Goal: Task Accomplishment & Management: Manage account settings

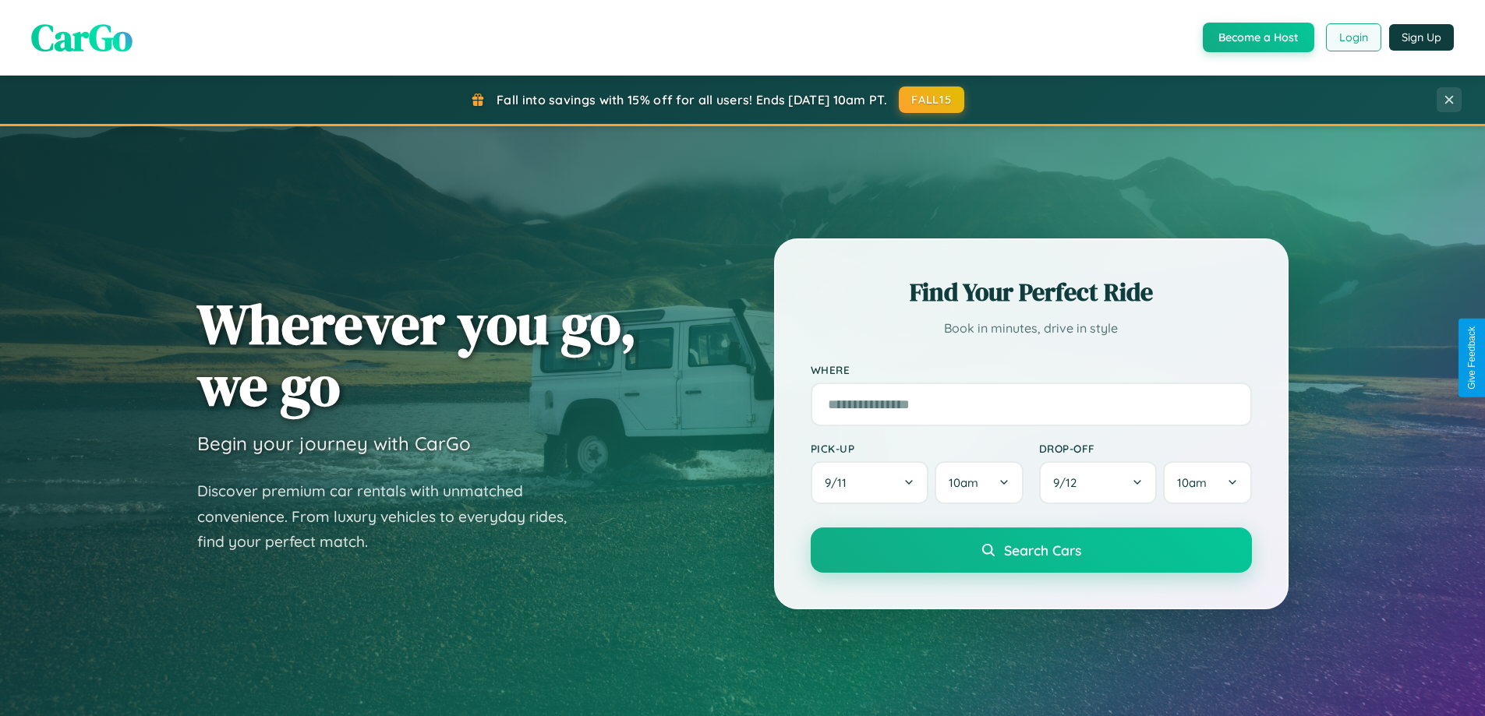
click at [1352, 37] on button "Login" at bounding box center [1353, 37] width 55 height 28
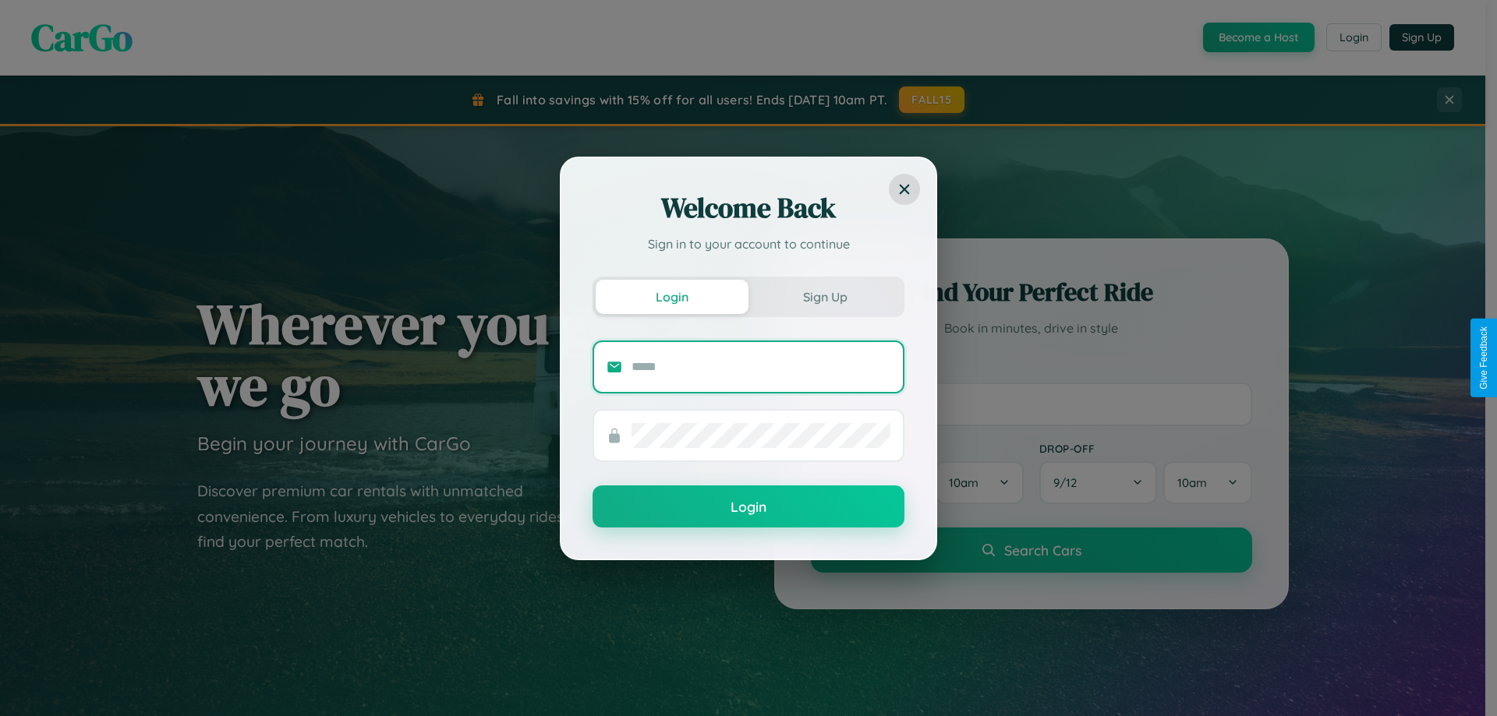
click at [761, 366] on input "text" at bounding box center [760, 367] width 259 height 25
type input "**********"
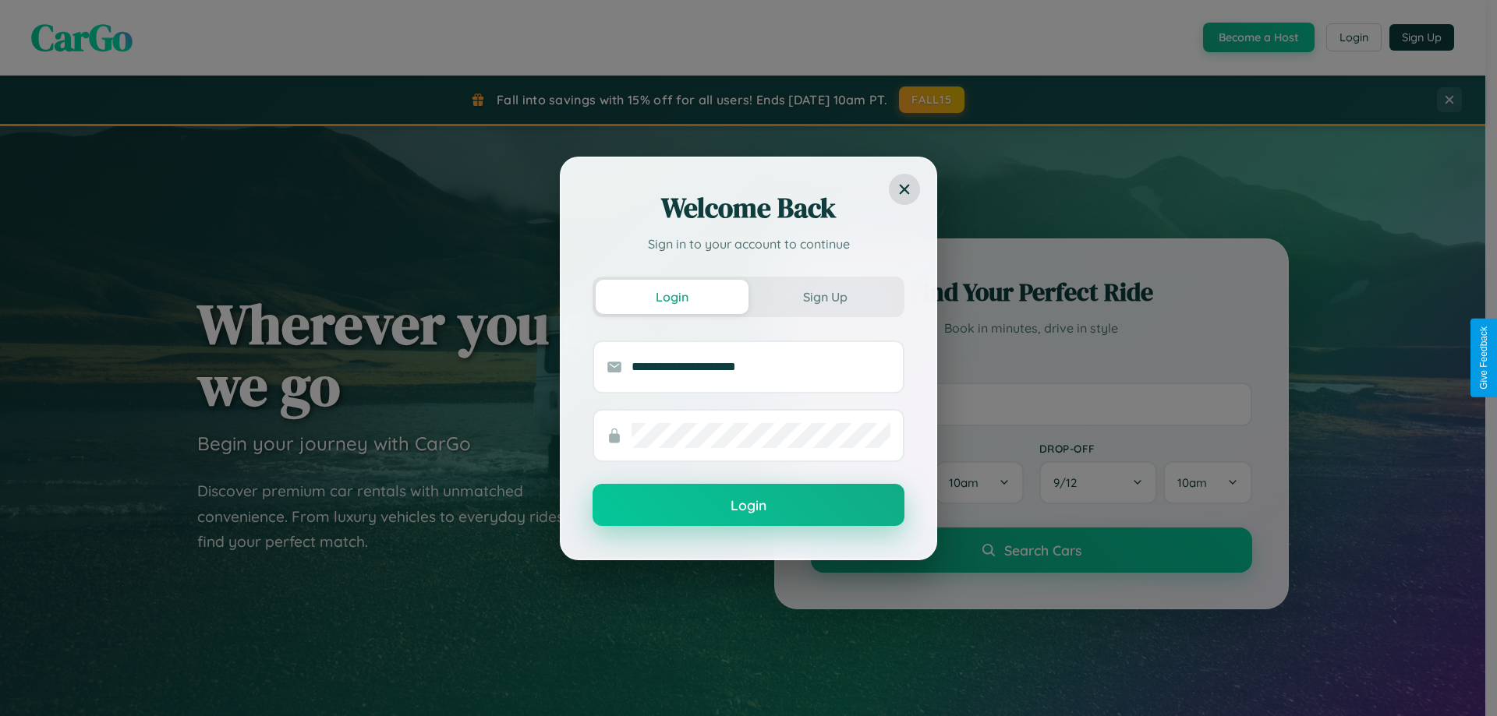
click at [748, 506] on button "Login" at bounding box center [748, 505] width 312 height 42
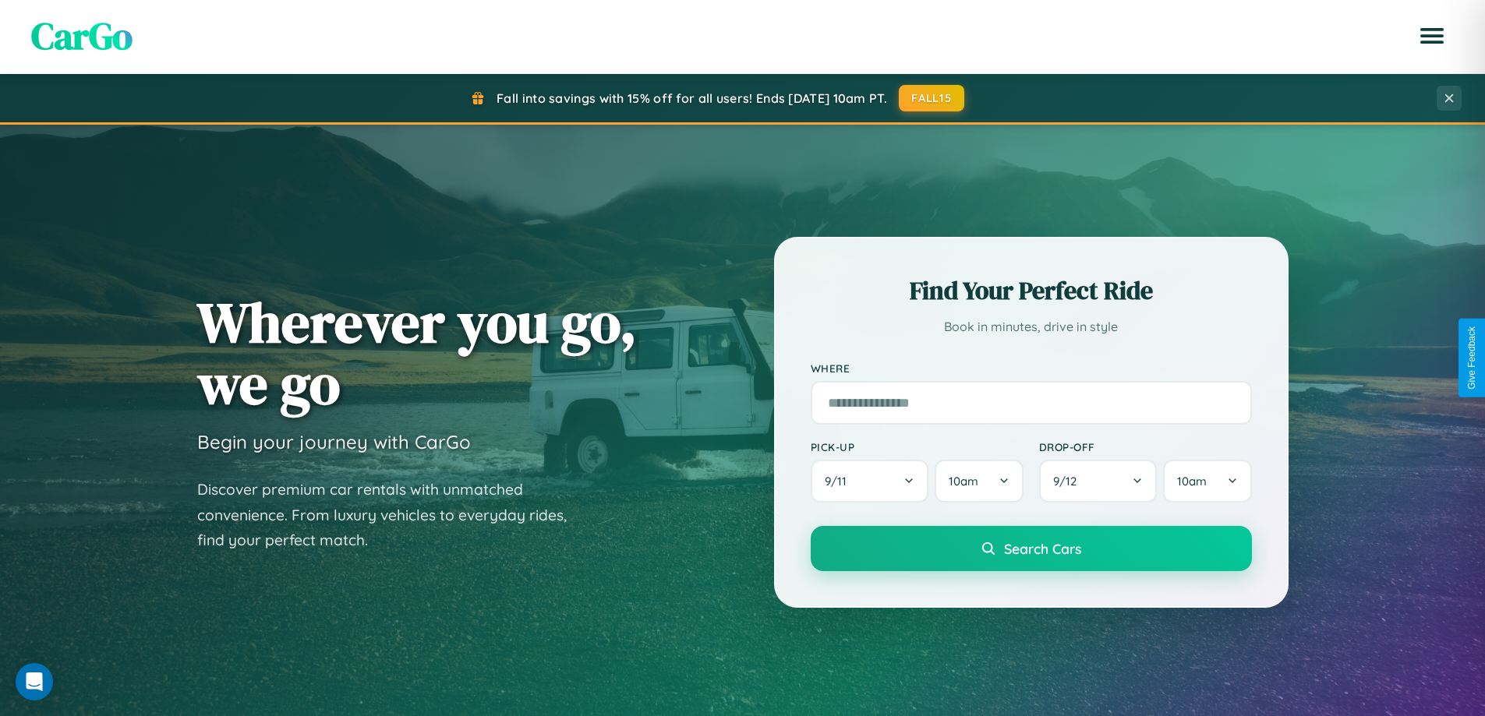
scroll to position [672, 0]
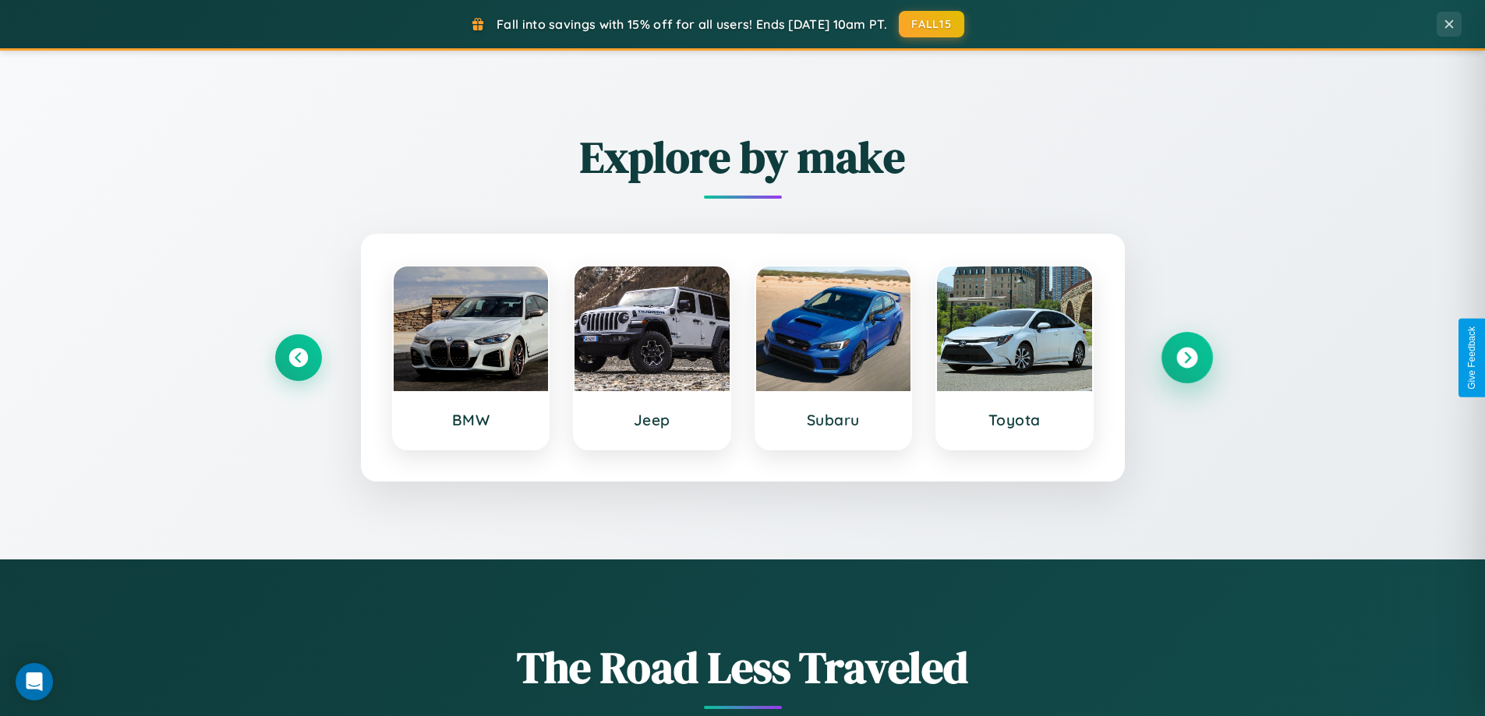
click at [1186, 358] on icon at bounding box center [1186, 358] width 21 height 21
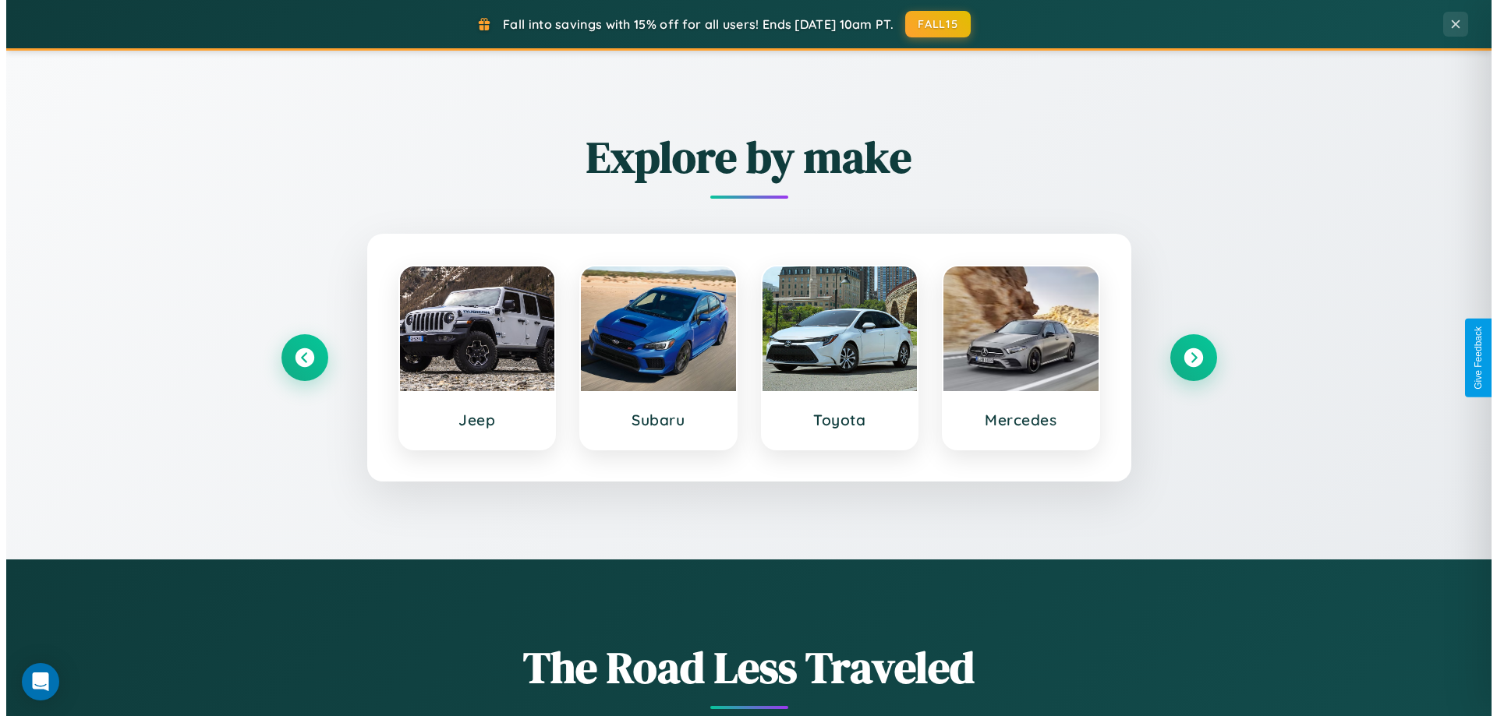
scroll to position [0, 0]
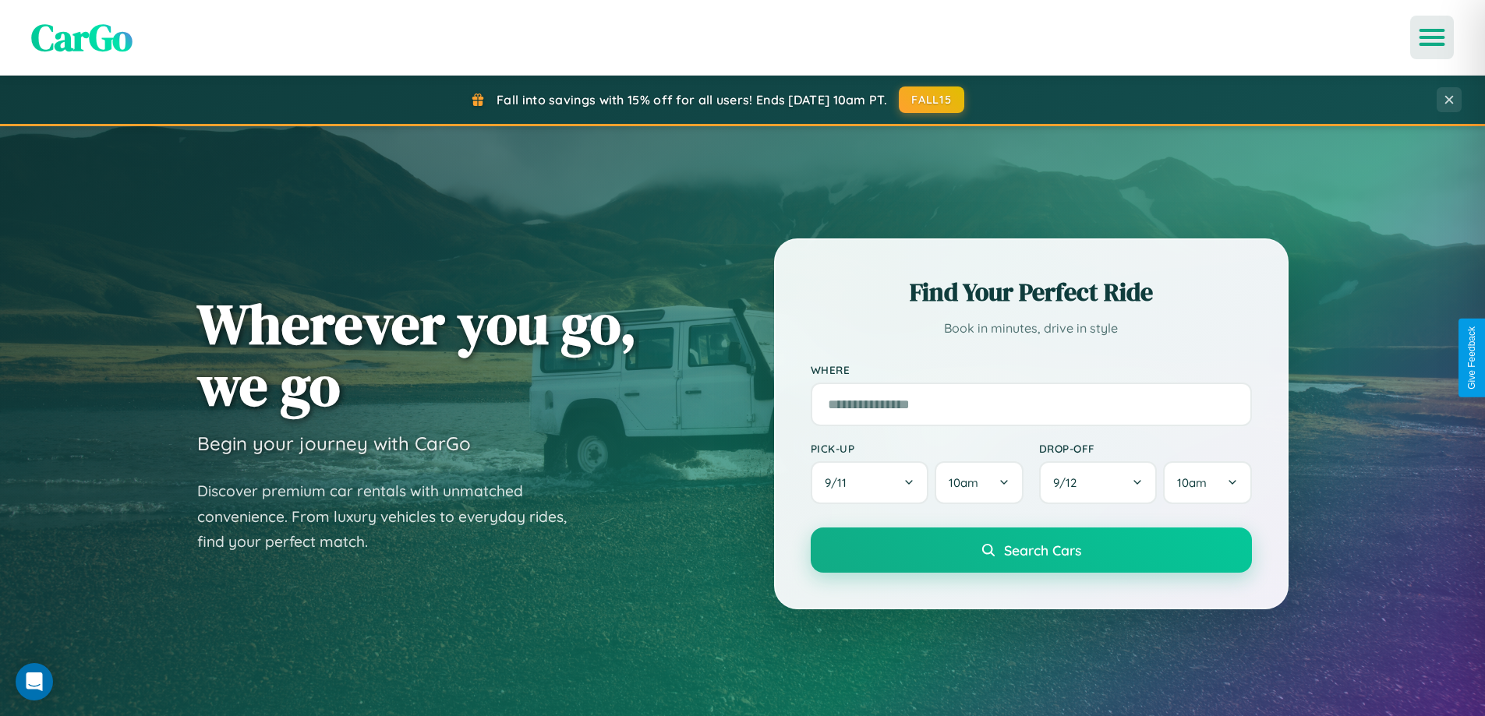
click at [1432, 37] on icon "Open menu" at bounding box center [1432, 37] width 23 height 14
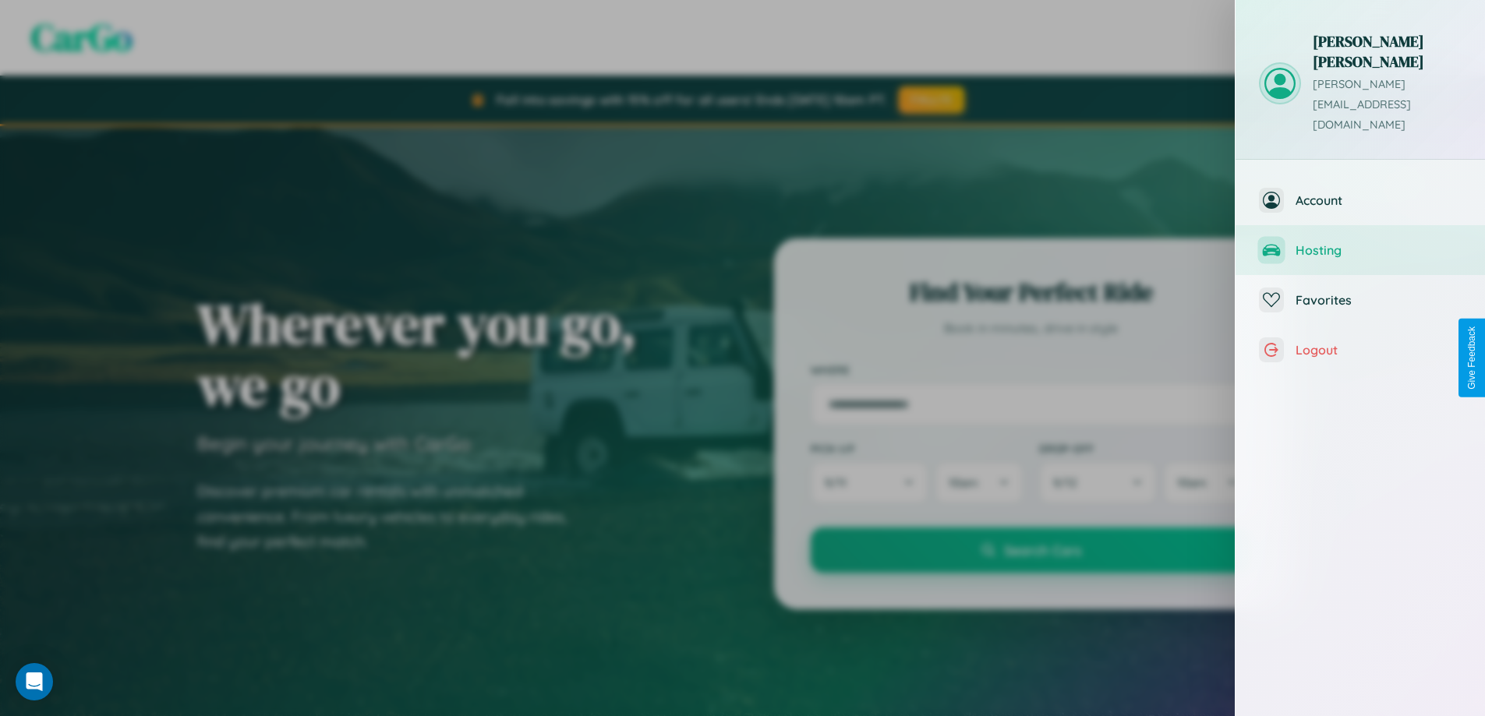
click at [1360, 242] on span "Hosting" at bounding box center [1379, 250] width 166 height 16
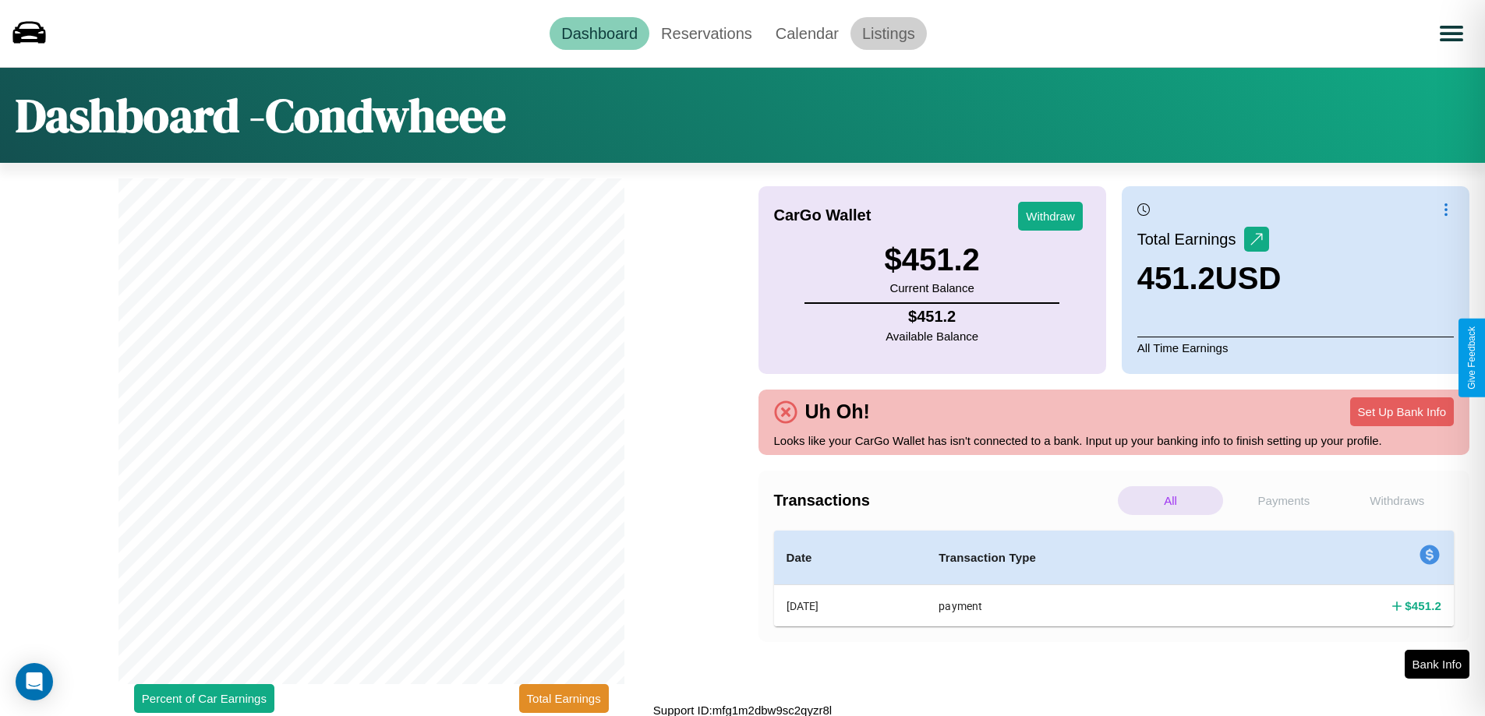
click at [888, 33] on link "Listings" at bounding box center [888, 33] width 76 height 33
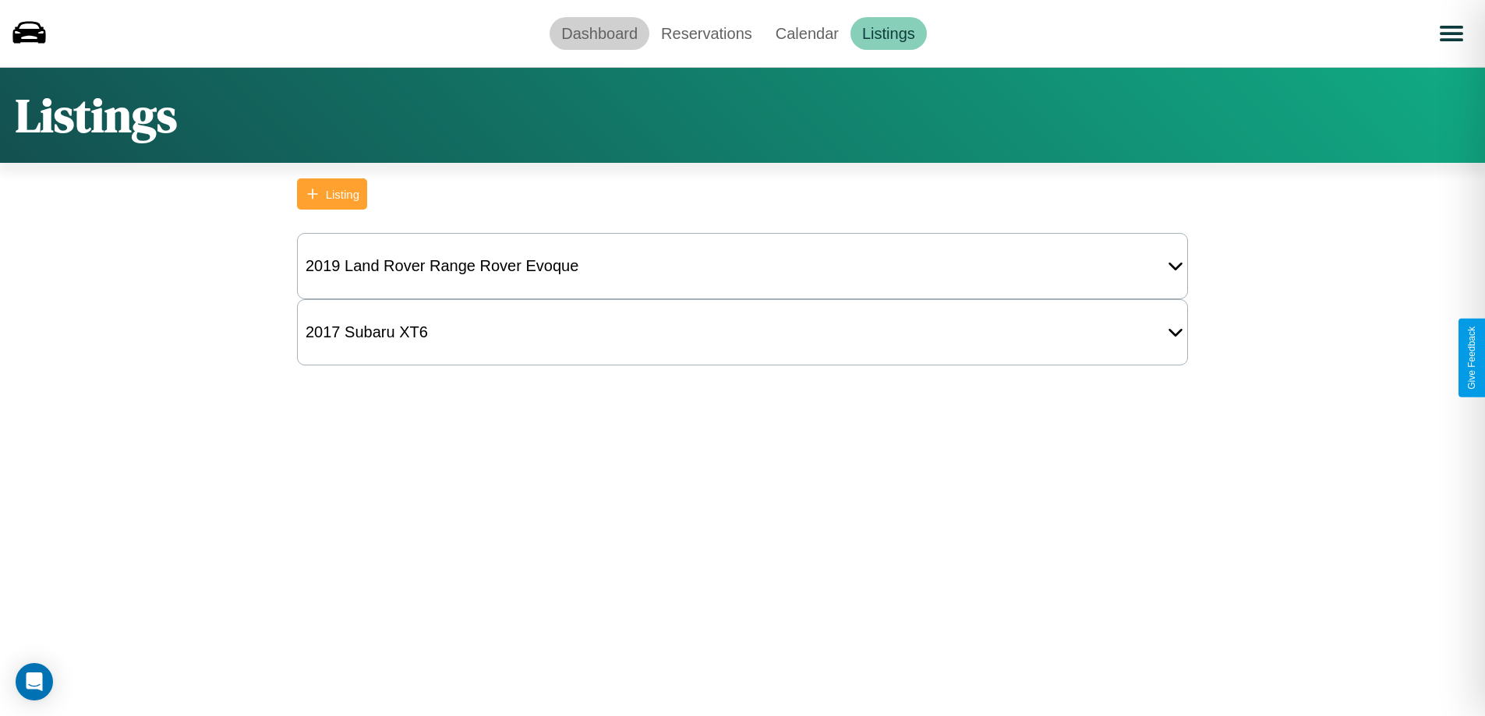
click at [599, 33] on link "Dashboard" at bounding box center [600, 33] width 100 height 33
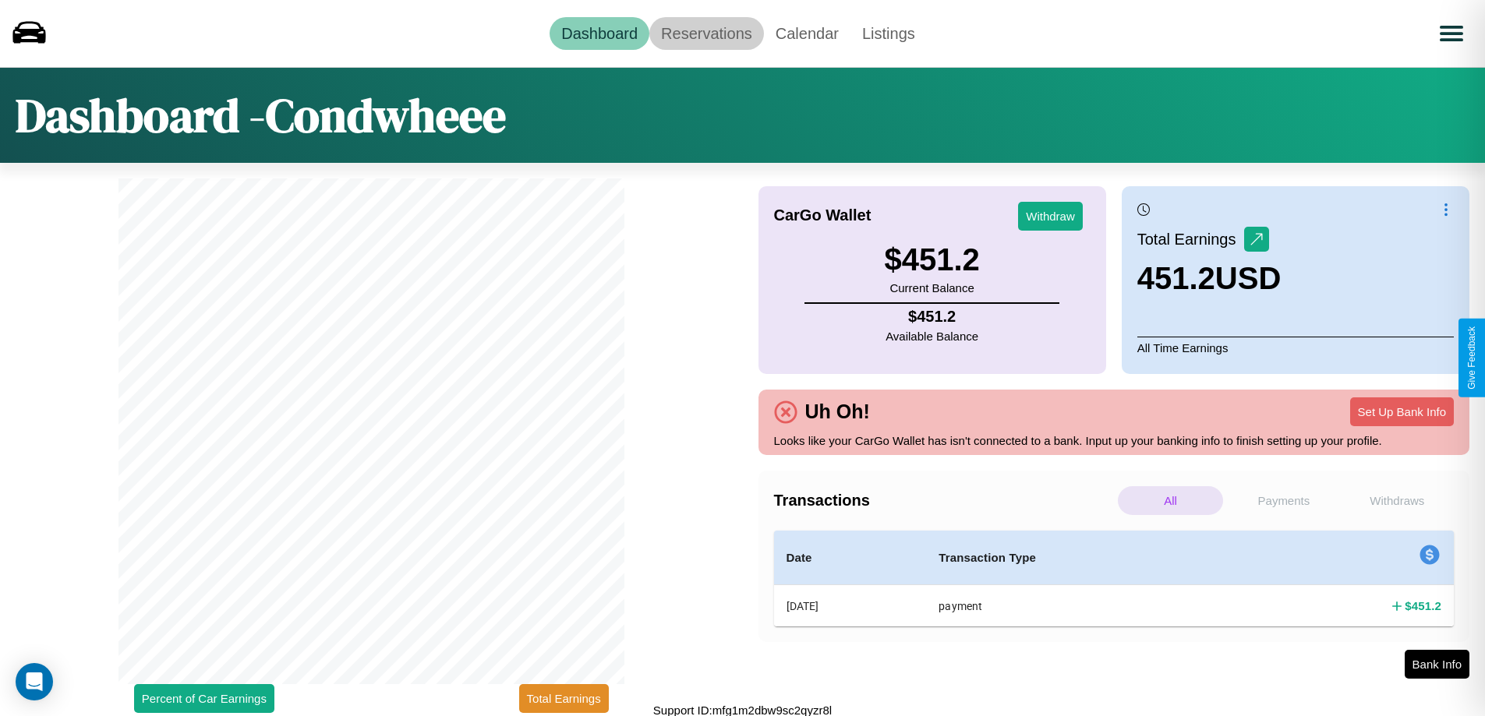
click at [706, 33] on link "Reservations" at bounding box center [706, 33] width 115 height 33
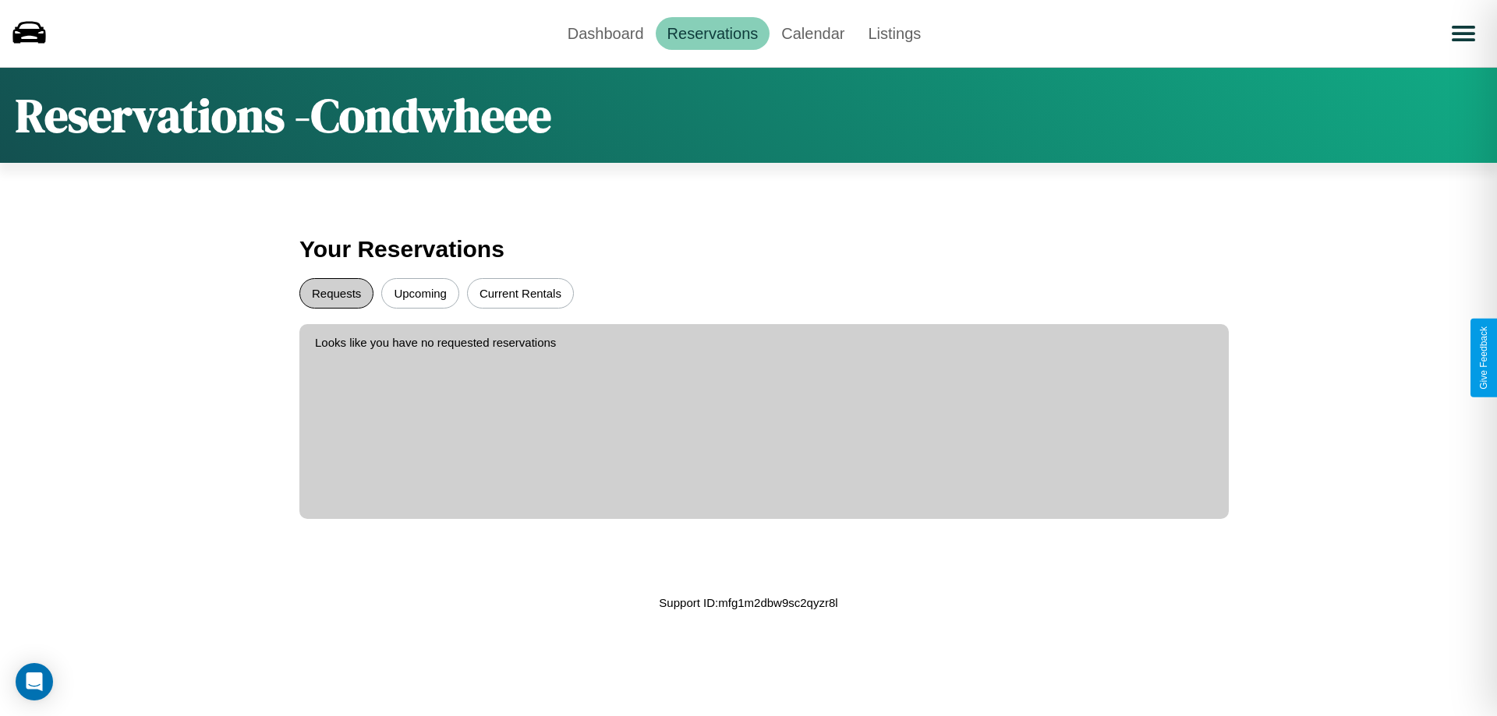
click at [336, 293] on button "Requests" at bounding box center [336, 293] width 74 height 30
click at [420, 293] on button "Upcoming" at bounding box center [420, 293] width 78 height 30
